Goal: Check status

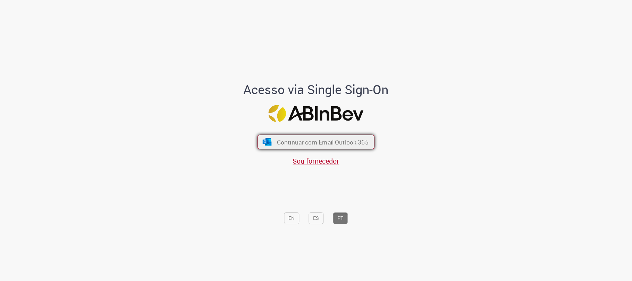
click at [342, 141] on span "Continuar com Email Outlook 365" at bounding box center [323, 142] width 92 height 8
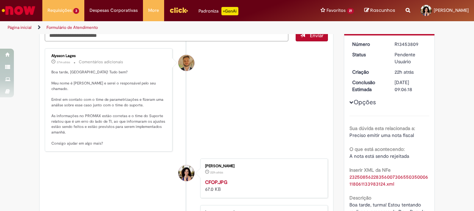
scroll to position [46, 0]
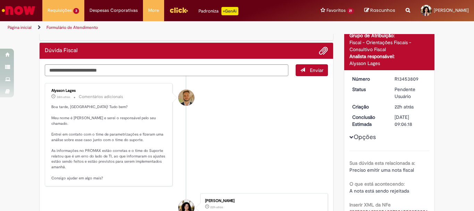
click at [270, 102] on li "Alysson Lages 38m atrás 38 minutos atrás Comentários adicionais Boa tarde, Vict…" at bounding box center [186, 134] width 283 height 103
click at [224, 68] on textarea "Digite sua mensagem aqui..." at bounding box center [167, 70] width 244 height 12
type textarea "**********"
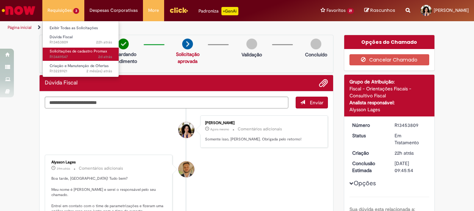
click at [74, 56] on span "2d atrás 2 dias atrás R13449547" at bounding box center [81, 57] width 63 height 6
